Goal: Navigation & Orientation: Find specific page/section

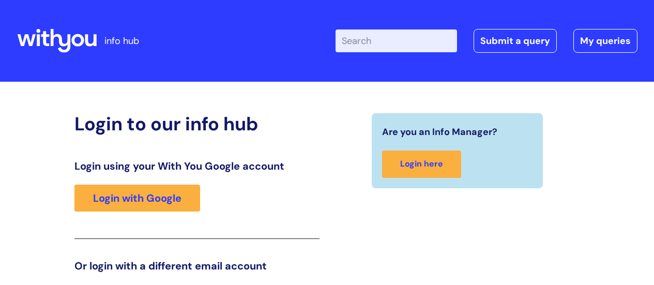
scroll to position [158, 0]
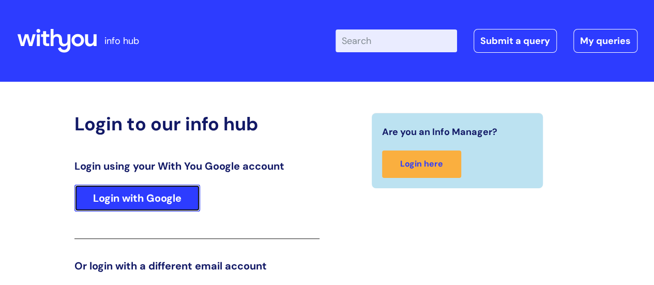
click at [145, 194] on link "Login with Google" at bounding box center [137, 197] width 126 height 27
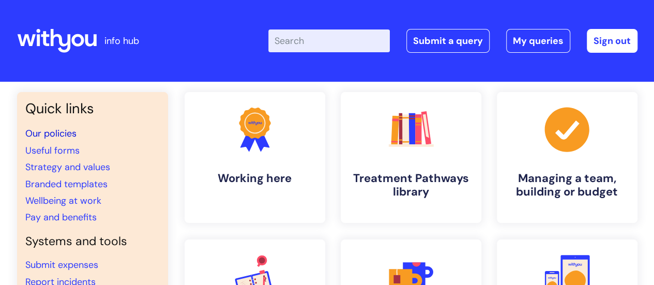
click at [70, 132] on link "Our policies" at bounding box center [50, 133] width 51 height 12
